Goal: Check status: Check status

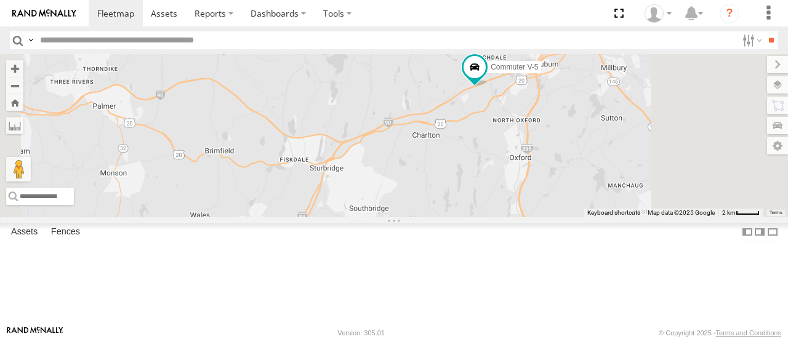
drag, startPoint x: 696, startPoint y: 89, endPoint x: 681, endPoint y: 167, distance: 79.0
click at [681, 167] on div "Commuter V-5 Commuter V-7" at bounding box center [394, 135] width 788 height 163
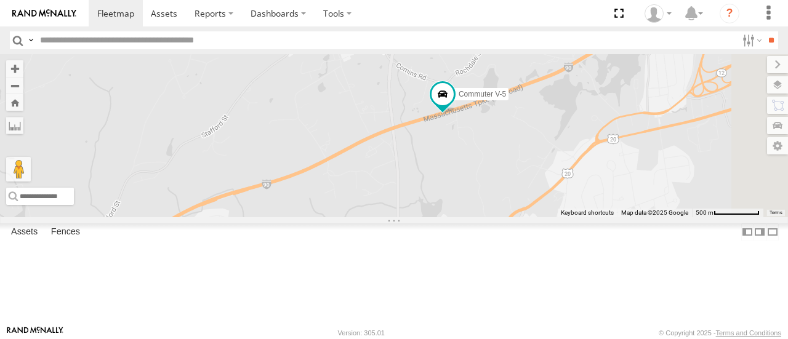
drag, startPoint x: 672, startPoint y: 119, endPoint x: 547, endPoint y: 147, distance: 128.0
click at [547, 147] on div "Commuter V-5 Commuter V-7" at bounding box center [394, 135] width 788 height 163
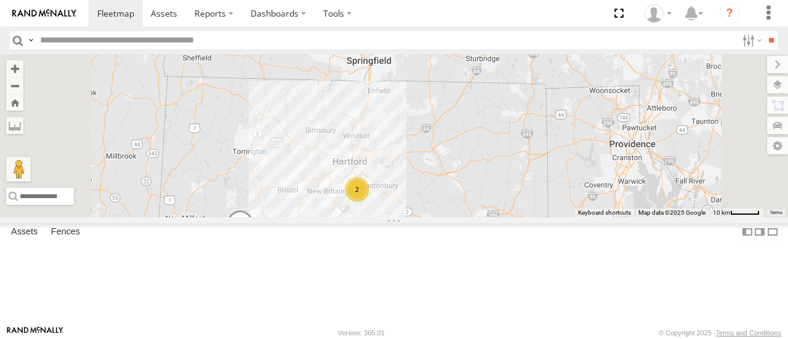
click at [0, 0] on span at bounding box center [0, 0] width 0 height 0
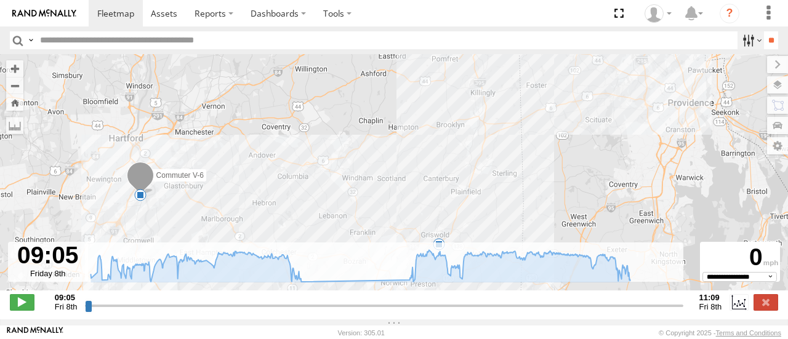
click at [738, 38] on label at bounding box center [751, 40] width 26 height 18
click at [738, 40] on label at bounding box center [751, 40] width 26 height 18
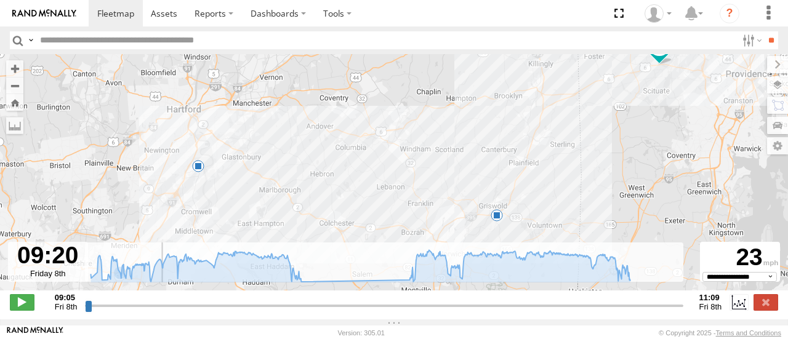
type input "**********"
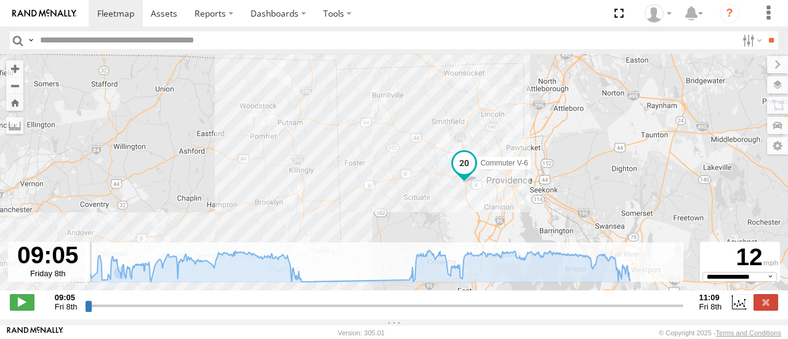
drag, startPoint x: 88, startPoint y: 316, endPoint x: 18, endPoint y: 289, distance: 74.7
click at [85, 300] on input "range" at bounding box center [384, 306] width 598 height 12
click at [706, 302] on strong "11:09" at bounding box center [711, 297] width 23 height 9
click at [743, 39] on label at bounding box center [751, 40] width 26 height 18
click at [764, 39] on input "**" at bounding box center [771, 40] width 14 height 18
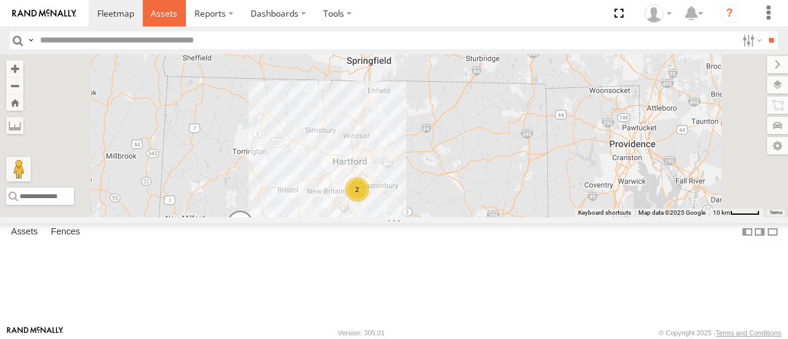
click at [161, 9] on span at bounding box center [164, 13] width 26 height 12
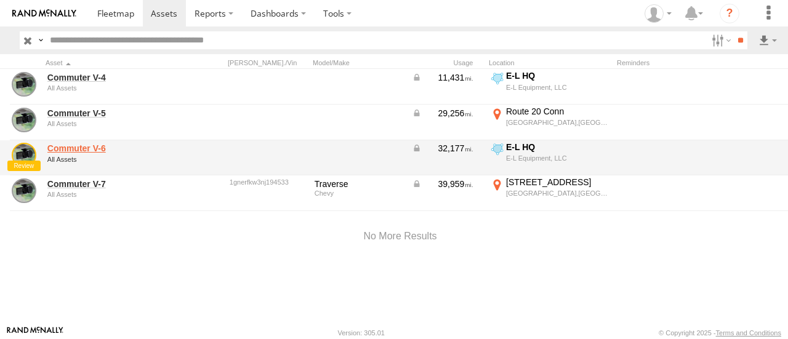
click at [79, 148] on link "Commuter V-6" at bounding box center [106, 148] width 119 height 11
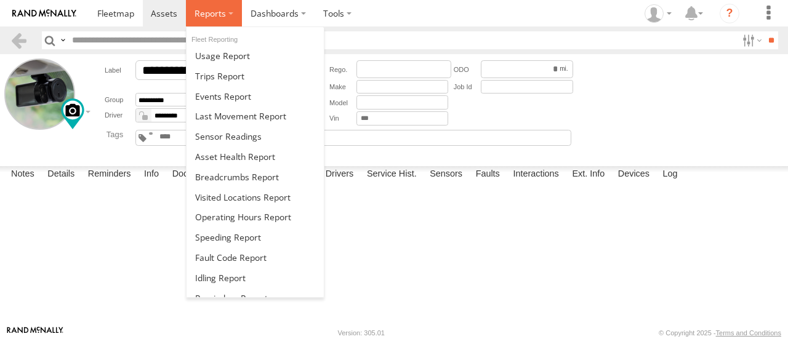
click at [200, 14] on span at bounding box center [210, 13] width 31 height 12
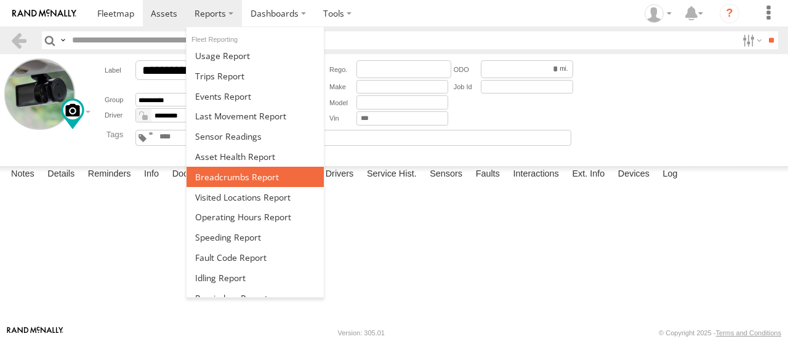
click at [211, 171] on span at bounding box center [237, 177] width 84 height 12
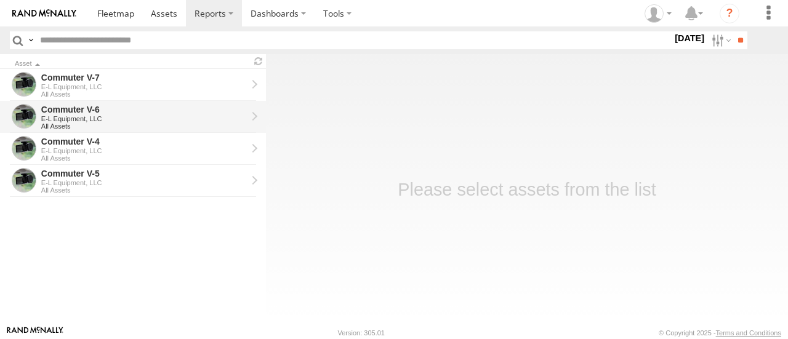
click at [144, 108] on div "Commuter V-6" at bounding box center [144, 109] width 206 height 11
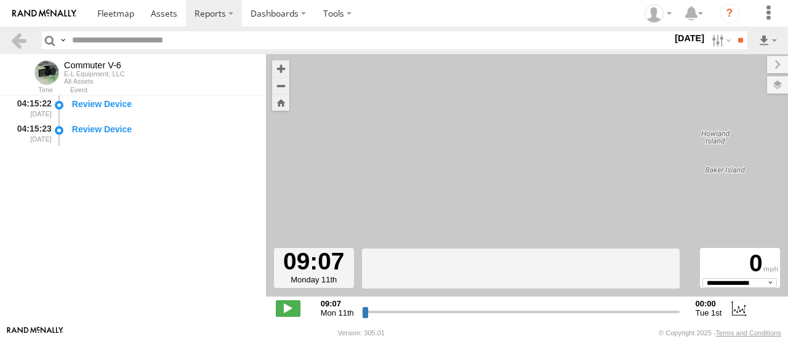
click at [679, 38] on label "[DATE]" at bounding box center [689, 38] width 34 height 14
click at [0, 0] on label at bounding box center [0, 0] width 0 height 0
click at [733, 39] on input "**" at bounding box center [740, 40] width 14 height 18
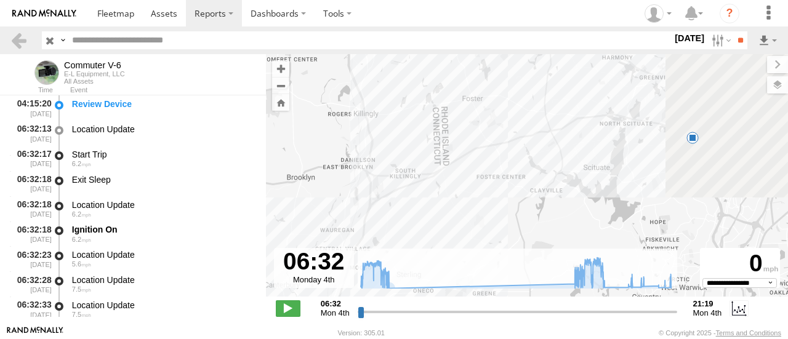
drag, startPoint x: 658, startPoint y: 161, endPoint x: 426, endPoint y: 235, distance: 243.1
click at [426, 235] on div "Commuter V-6 07:52 Mon 16:36 Mon 19:08 Mon 19:39 Mon" at bounding box center [527, 182] width 522 height 256
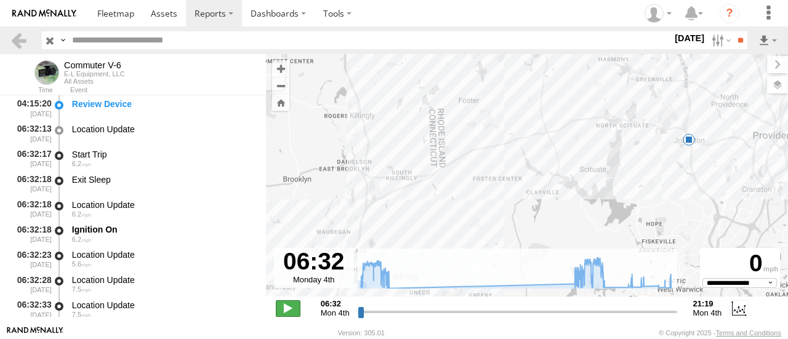
click at [296, 305] on span at bounding box center [288, 309] width 25 height 16
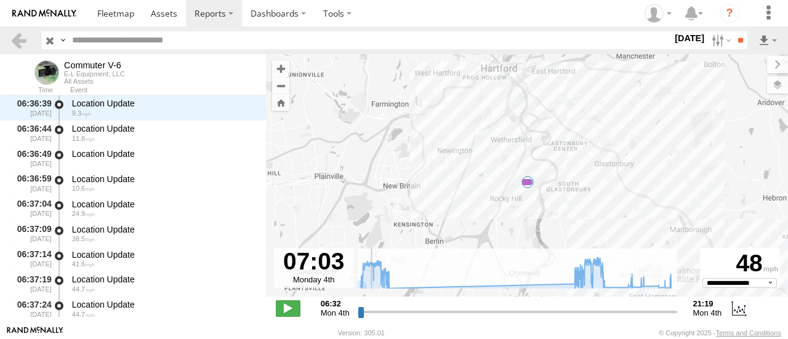
scroll to position [831, 0]
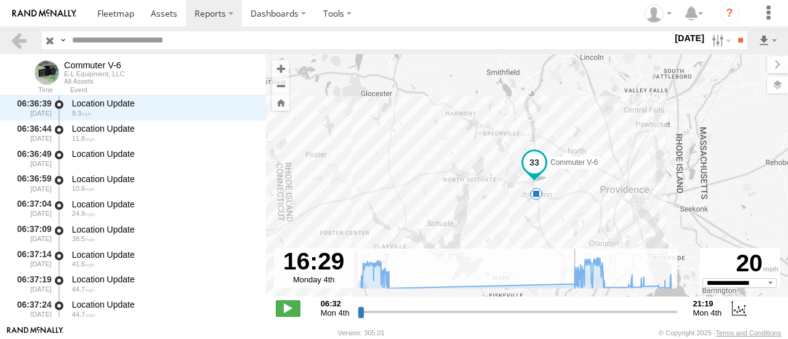
drag, startPoint x: 363, startPoint y: 314, endPoint x: 570, endPoint y: 308, distance: 207.6
click at [570, 308] on input "range" at bounding box center [518, 312] width 320 height 12
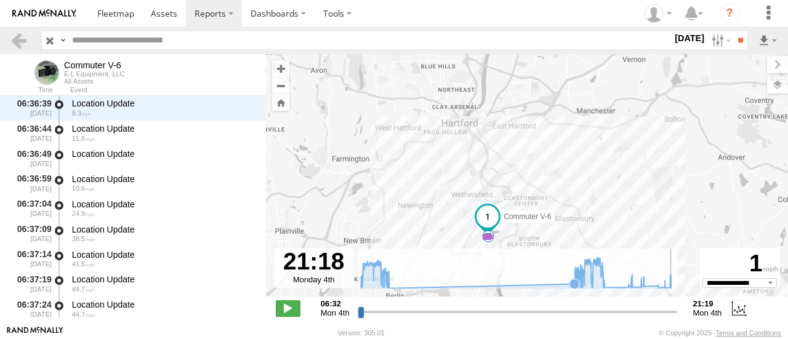
type input "**********"
